Goal: Complete application form

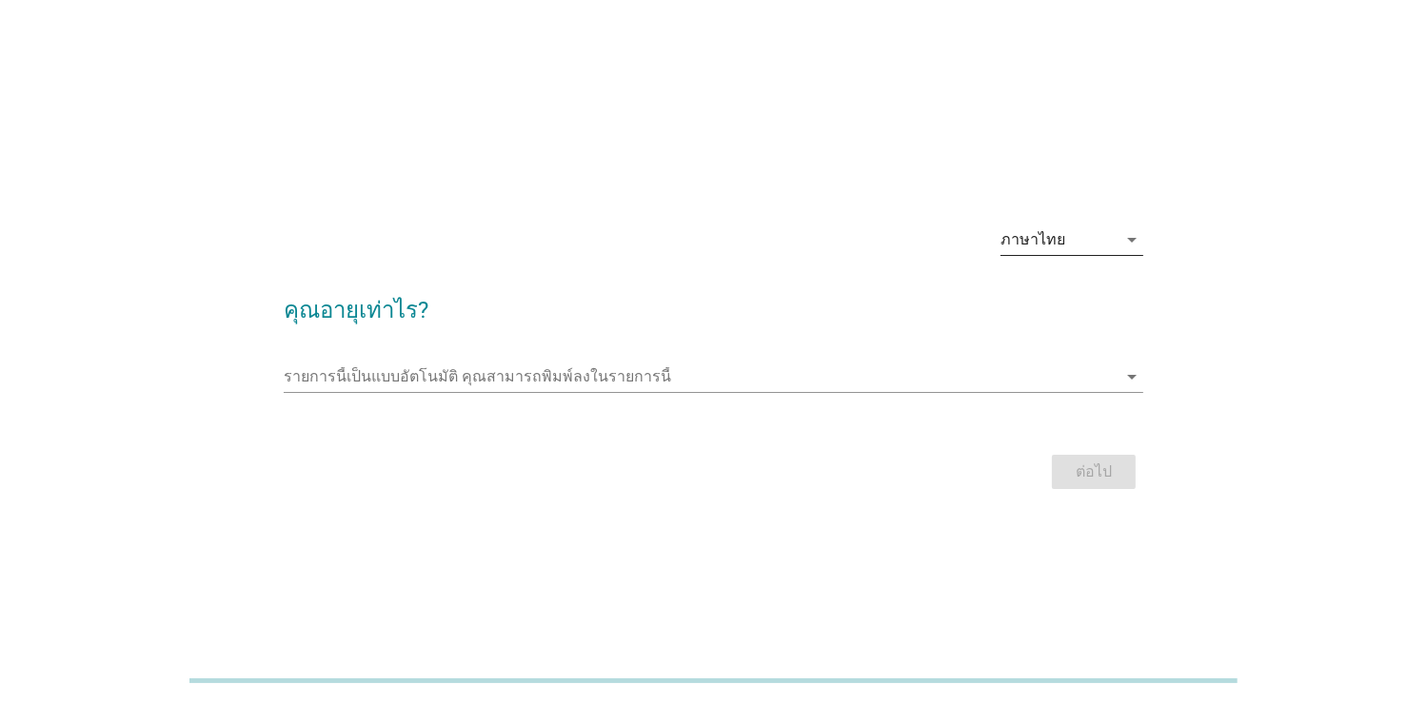
click at [1132, 235] on icon "arrow_drop_down" at bounding box center [1131, 239] width 23 height 23
click at [1092, 258] on div "English" at bounding box center [1072, 255] width 112 height 23
click at [1135, 381] on icon "arrow_drop_down" at bounding box center [1131, 377] width 23 height 23
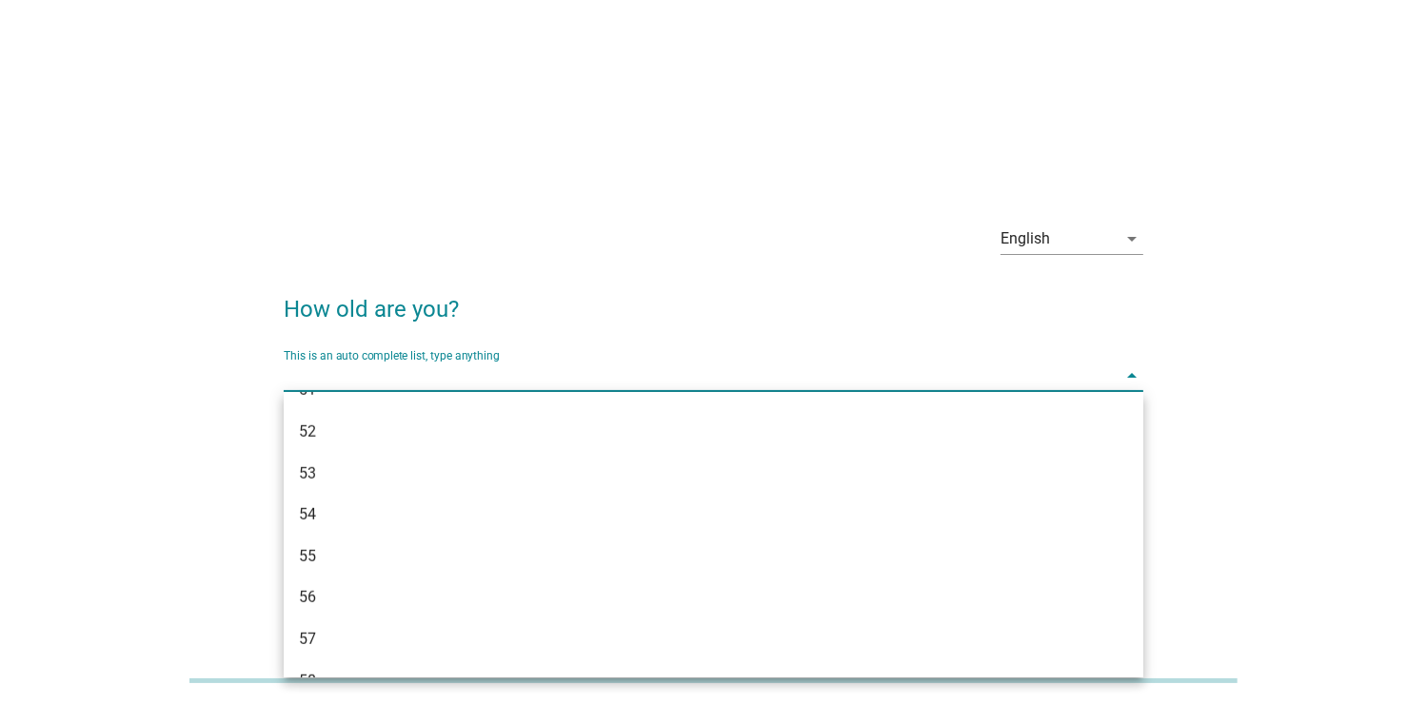
scroll to position [1449, 0]
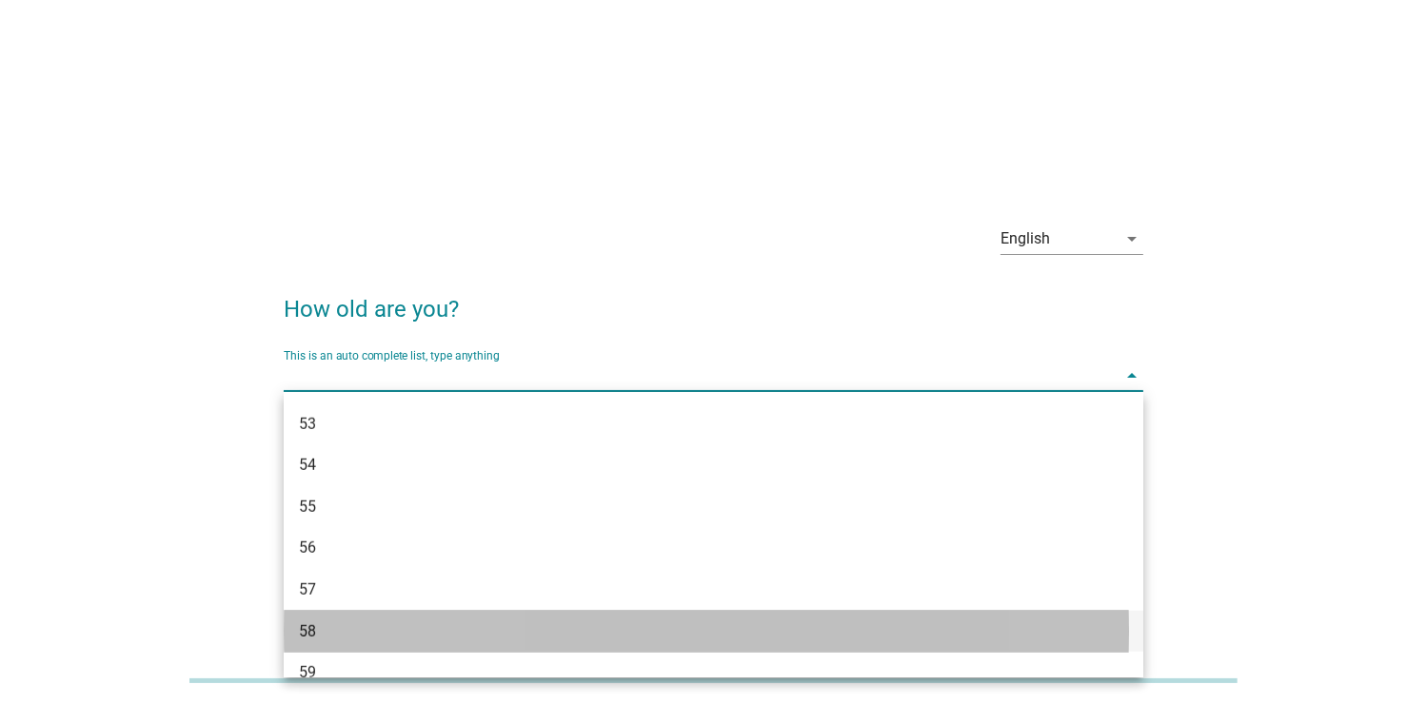
click at [324, 636] on div "58" at bounding box center [679, 632] width 760 height 23
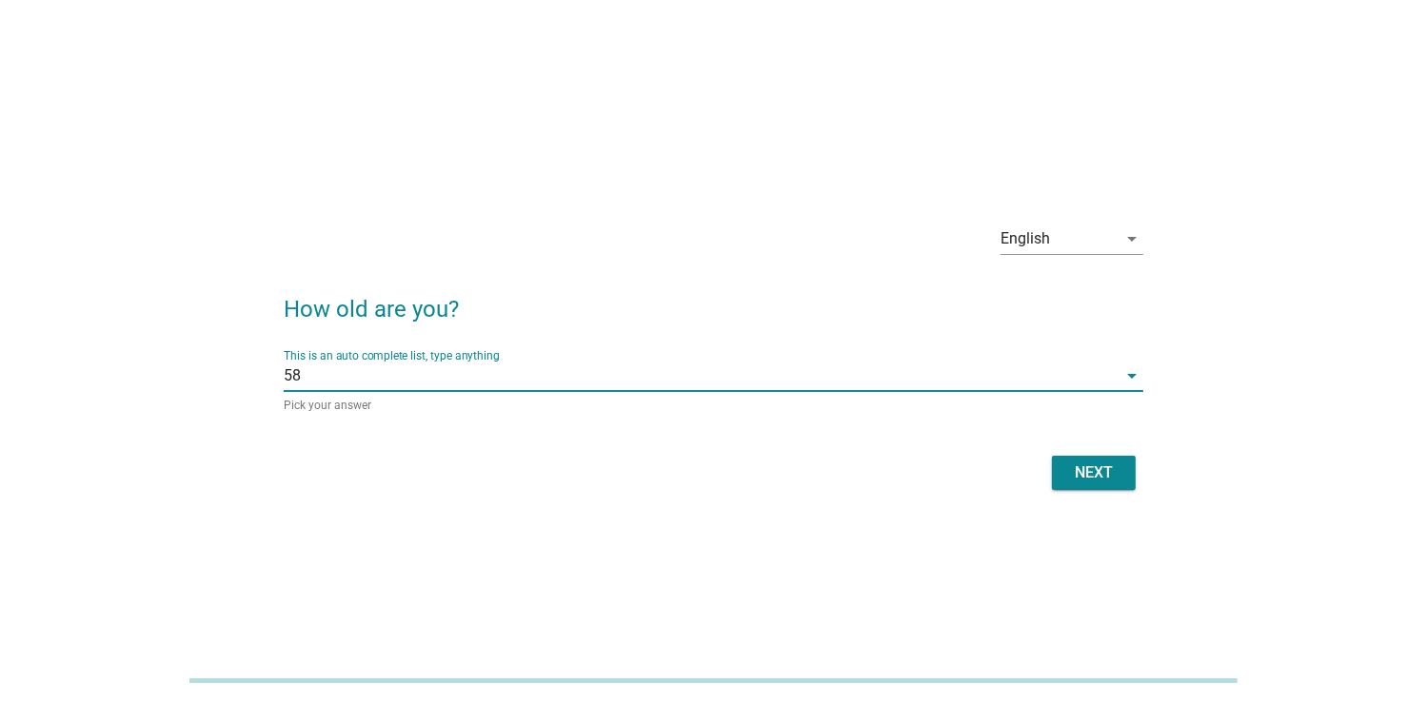
click at [1104, 468] on div "Next" at bounding box center [1093, 473] width 53 height 23
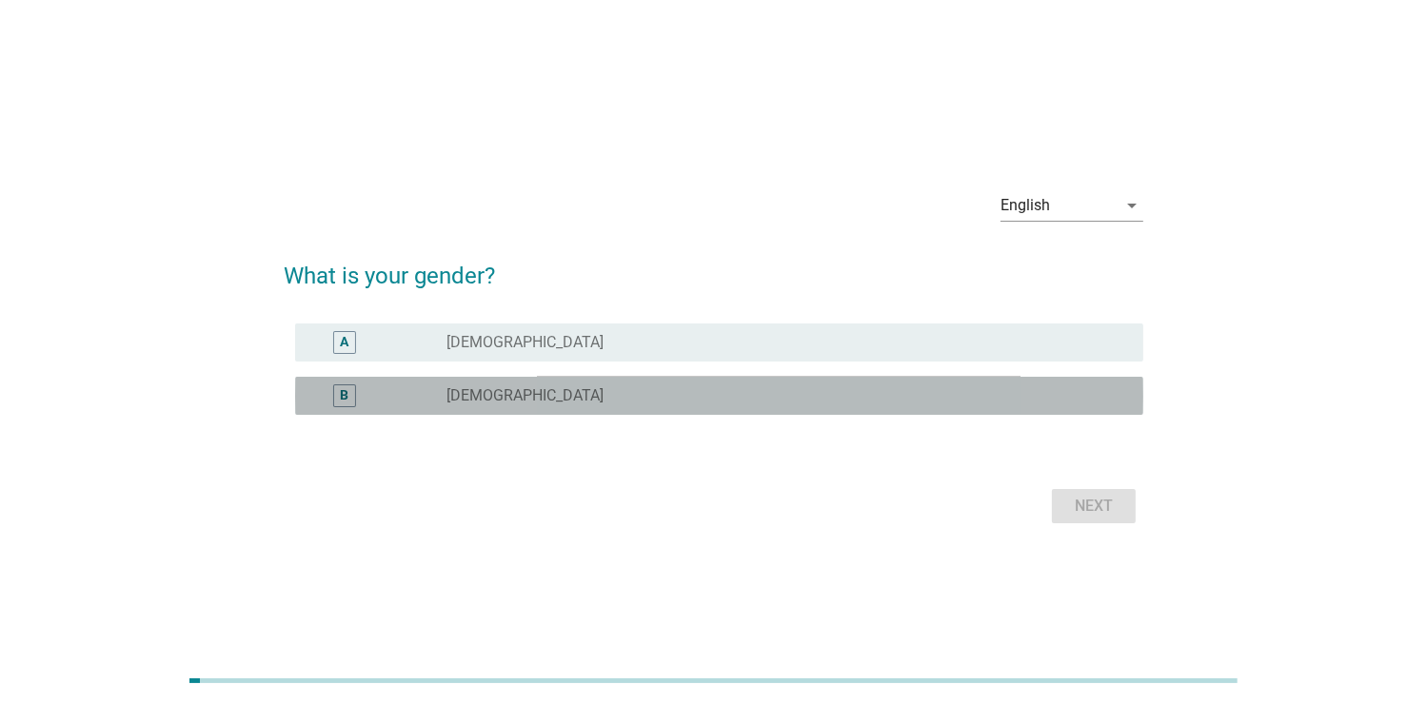
click at [1110, 402] on div "radio_button_unchecked [DEMOGRAPHIC_DATA]" at bounding box center [779, 395] width 666 height 19
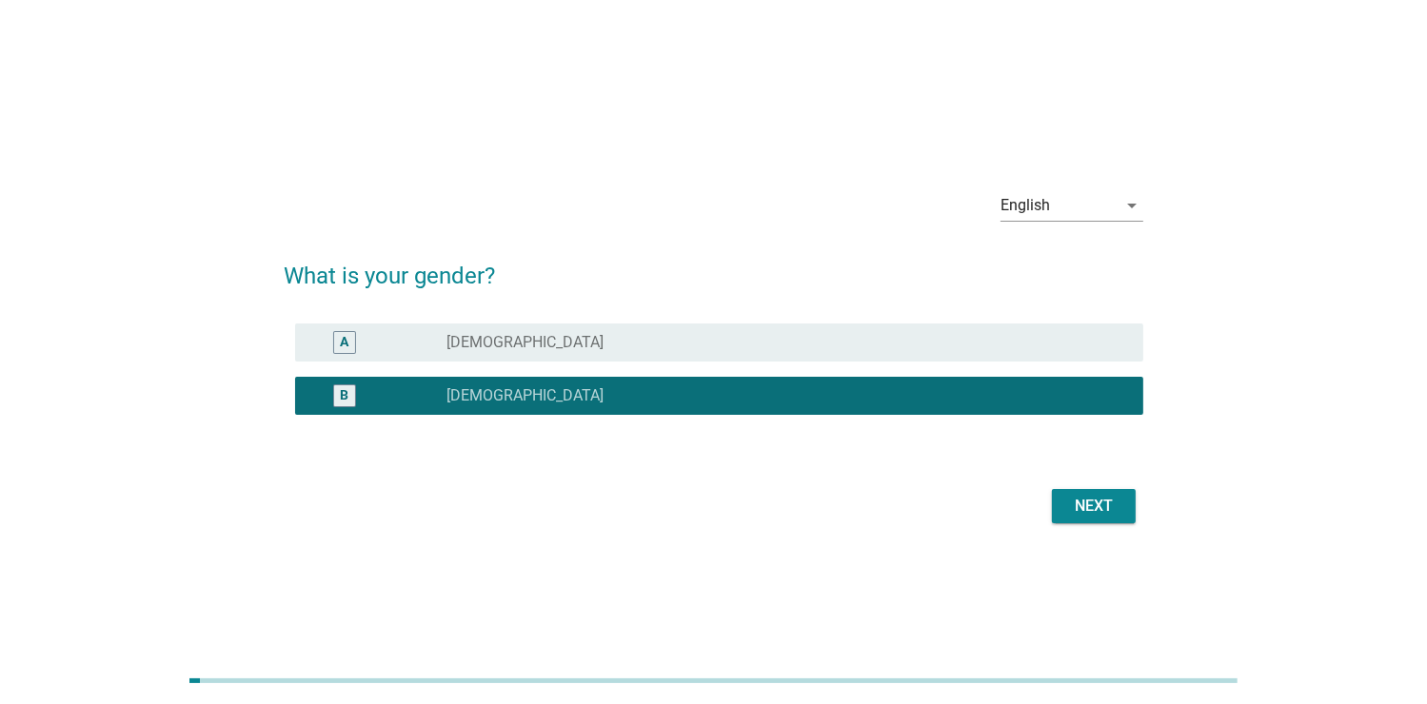
click at [1104, 513] on div "Next" at bounding box center [1093, 506] width 53 height 23
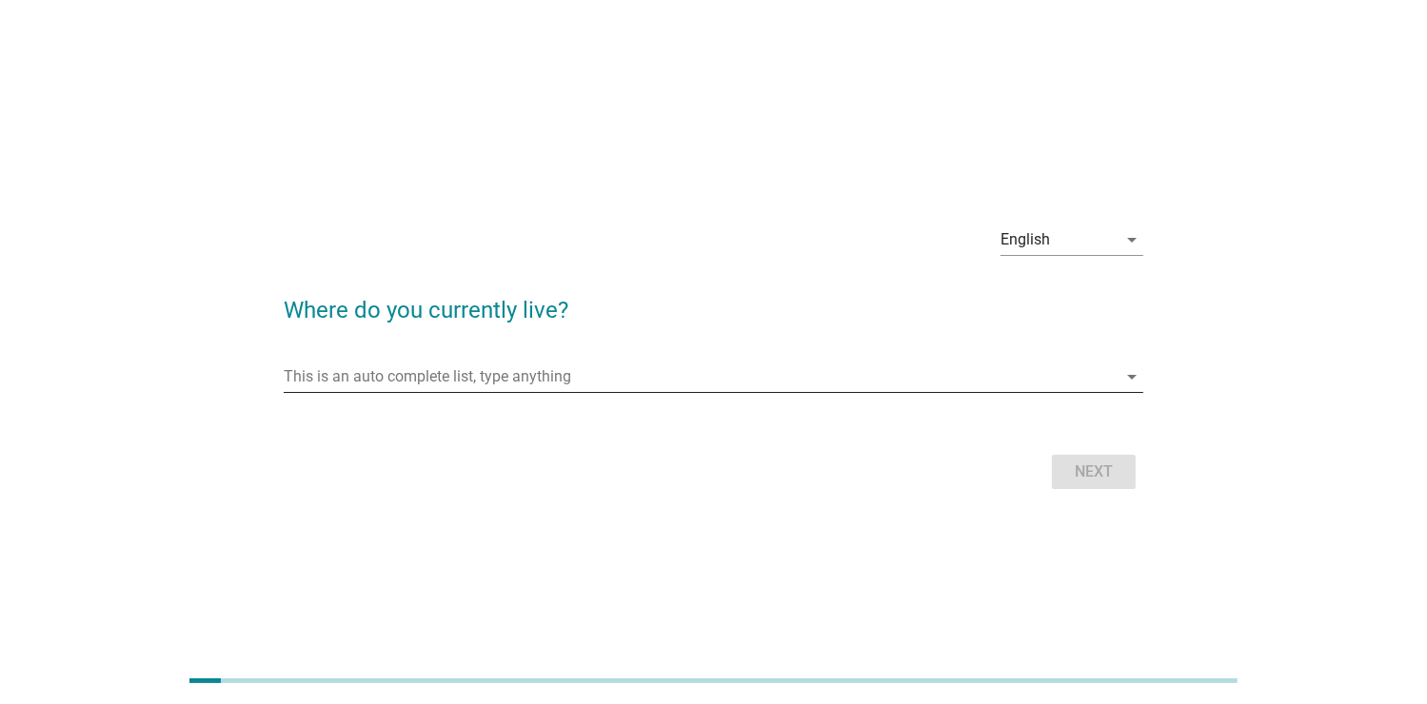
click at [1130, 376] on icon "arrow_drop_down" at bounding box center [1131, 377] width 23 height 23
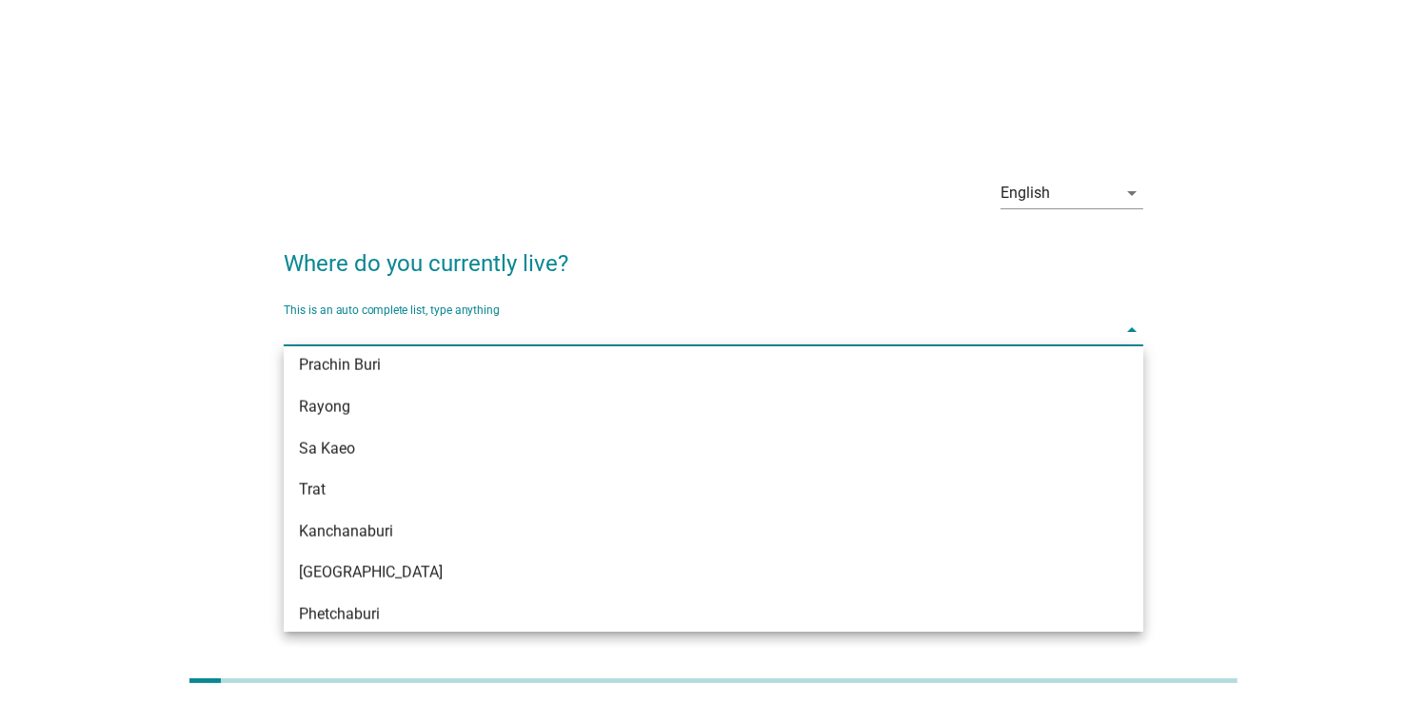
scroll to position [1656, 0]
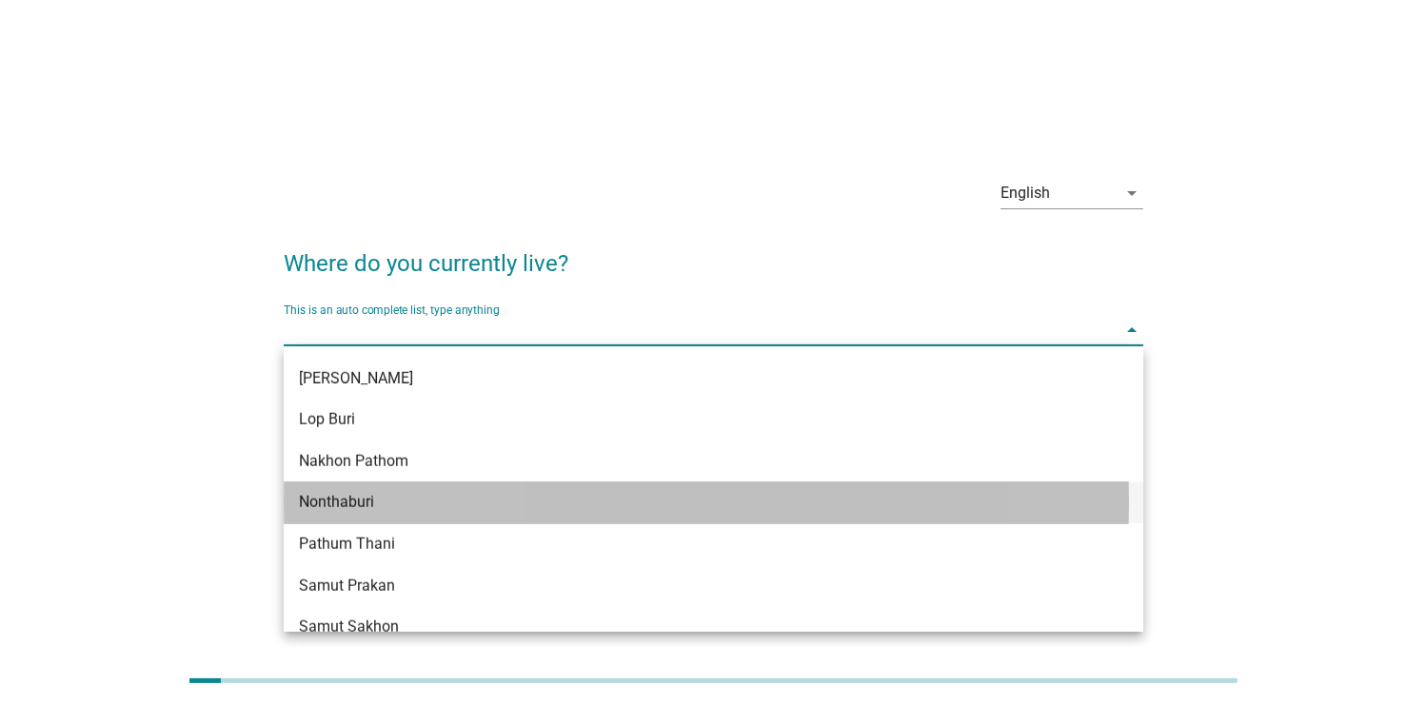
click at [515, 498] on div "Nonthaburi" at bounding box center [679, 502] width 760 height 23
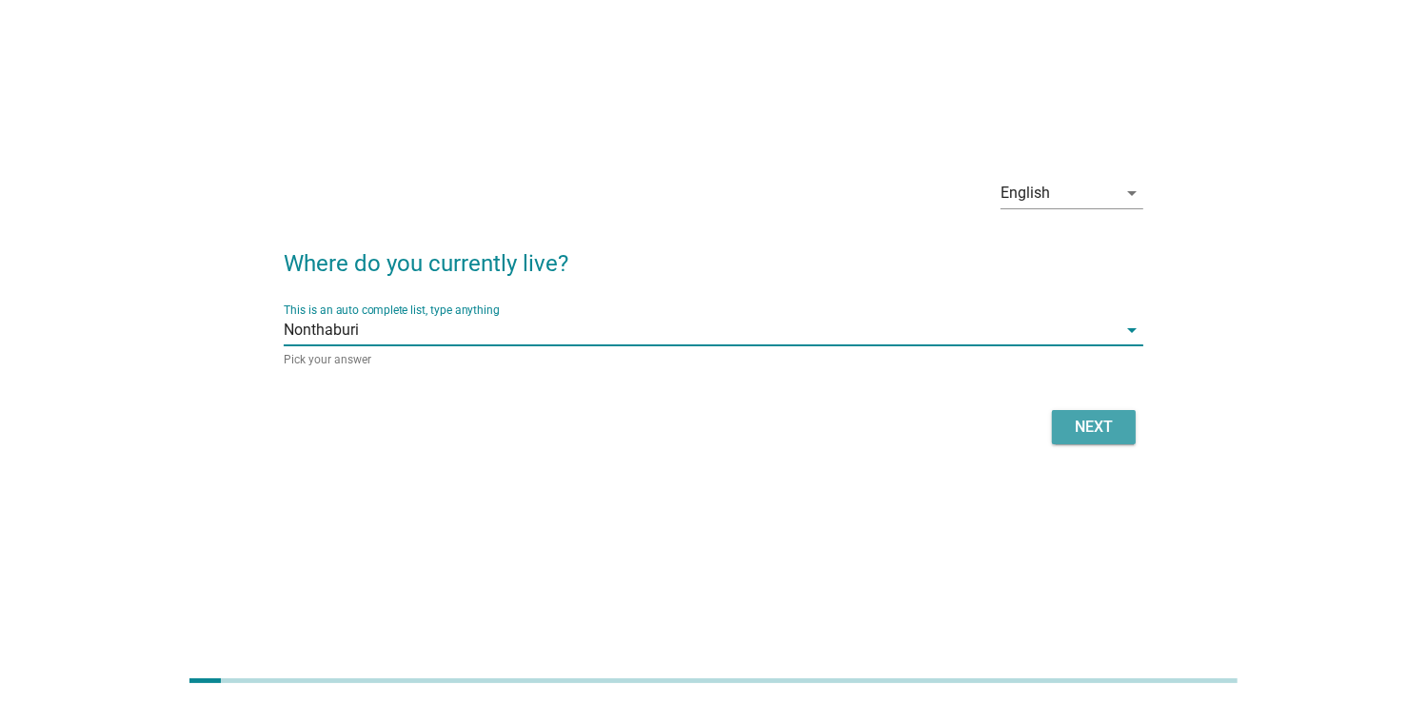
click at [1093, 426] on div "Next" at bounding box center [1093, 427] width 53 height 23
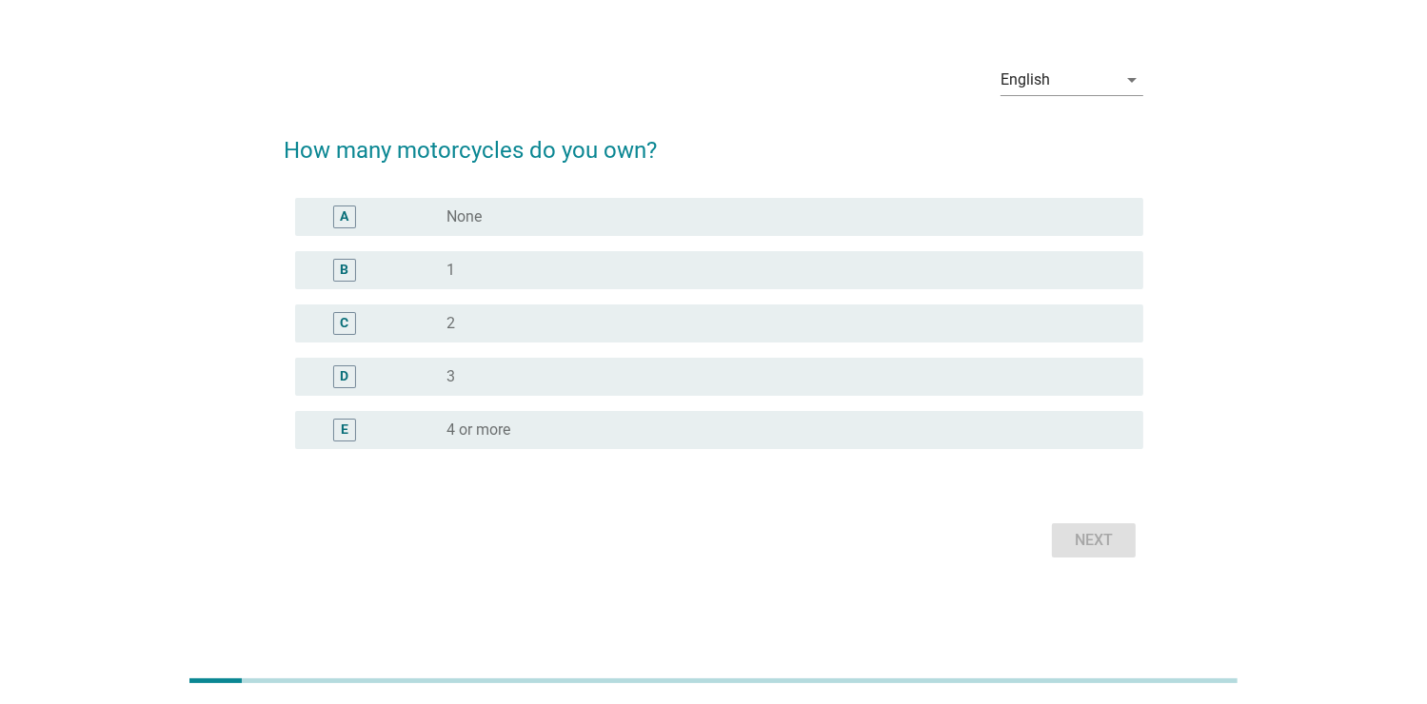
scroll to position [0, 0]
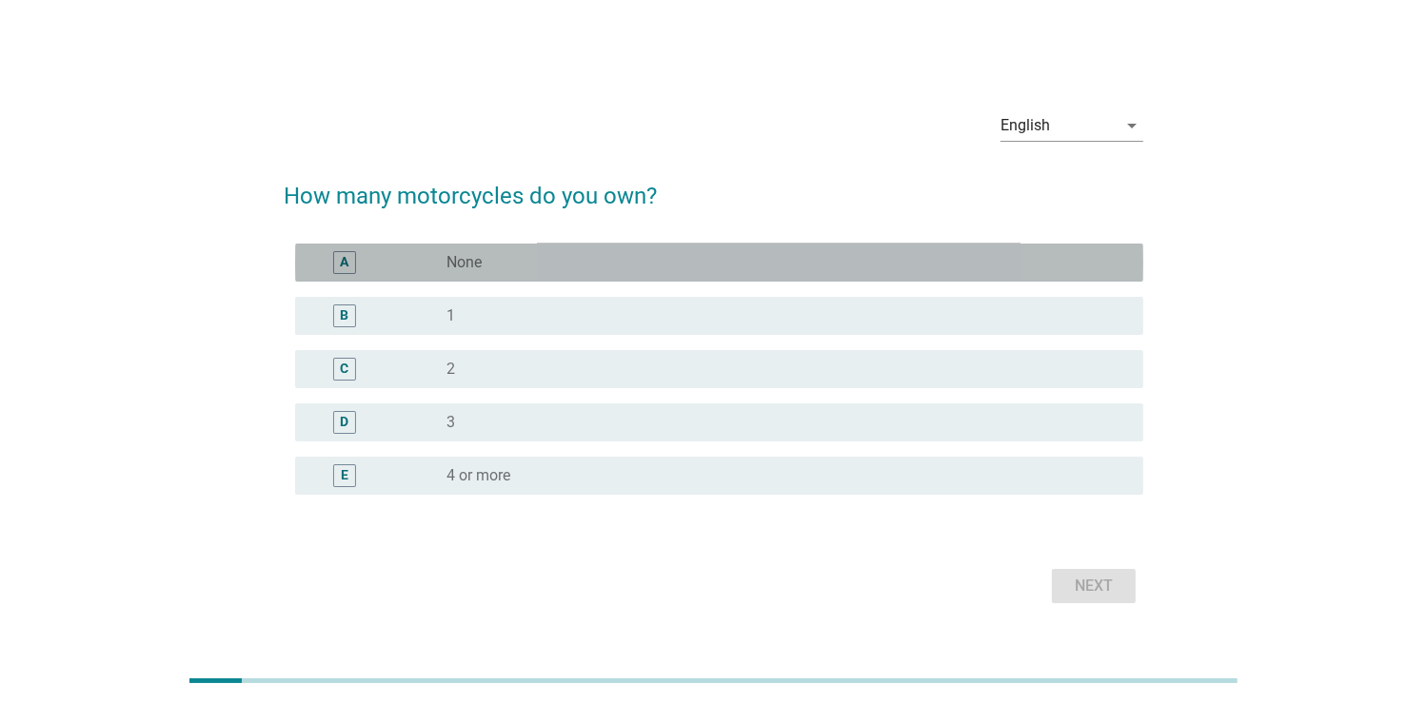
click at [655, 261] on div "radio_button_unchecked None" at bounding box center [779, 262] width 666 height 19
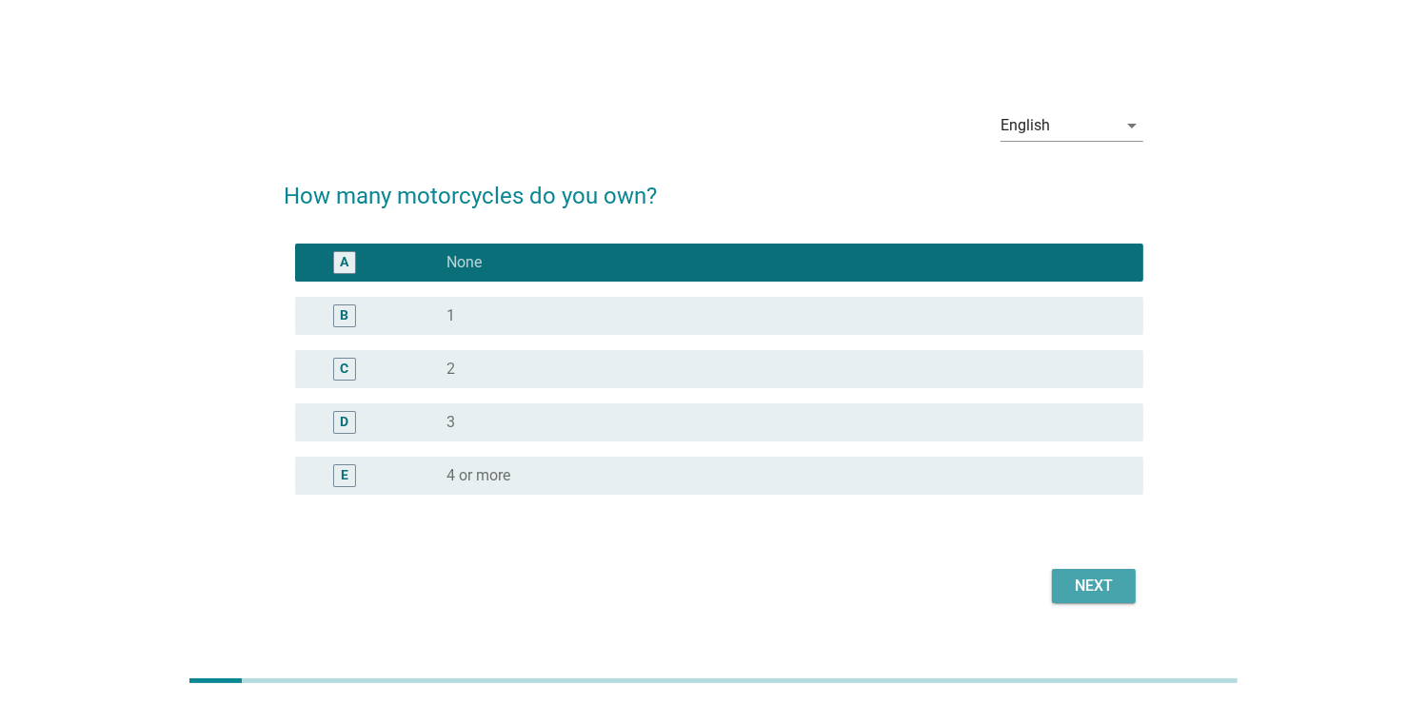
click at [1109, 587] on div "Next" at bounding box center [1093, 586] width 53 height 23
